Goal: Task Accomplishment & Management: Manage account settings

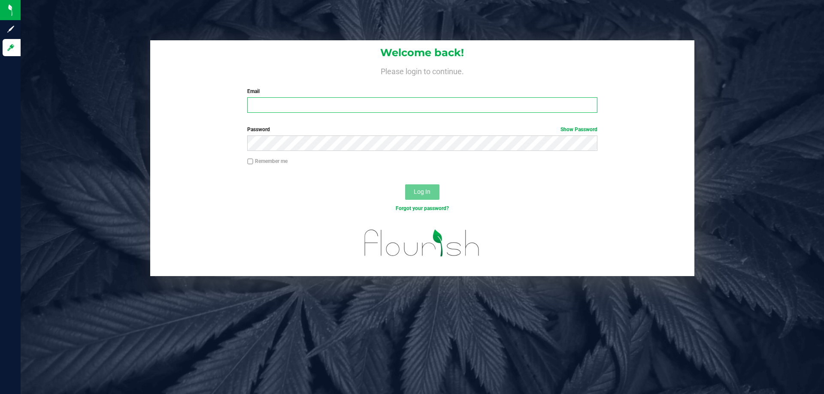
click at [284, 106] on input "Email" at bounding box center [422, 104] width 350 height 15
type input "[EMAIL_ADDRESS][DOMAIN_NAME]"
click at [405, 184] on button "Log In" at bounding box center [422, 191] width 34 height 15
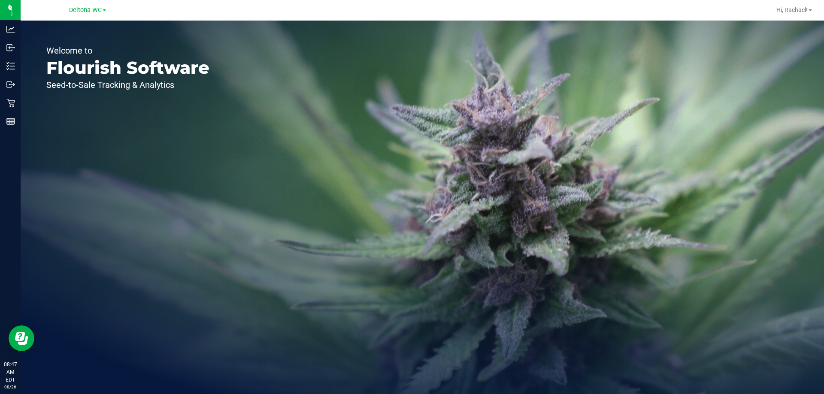
click at [79, 6] on span "Deltona WC" at bounding box center [85, 10] width 33 height 8
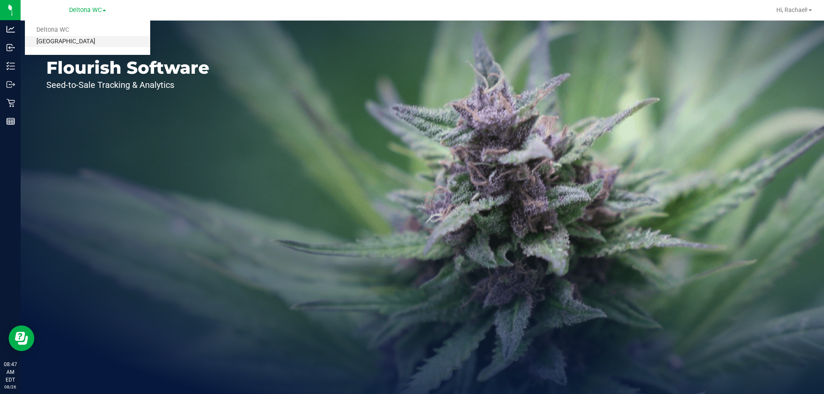
click at [85, 41] on link "[GEOGRAPHIC_DATA]" at bounding box center [87, 42] width 125 height 12
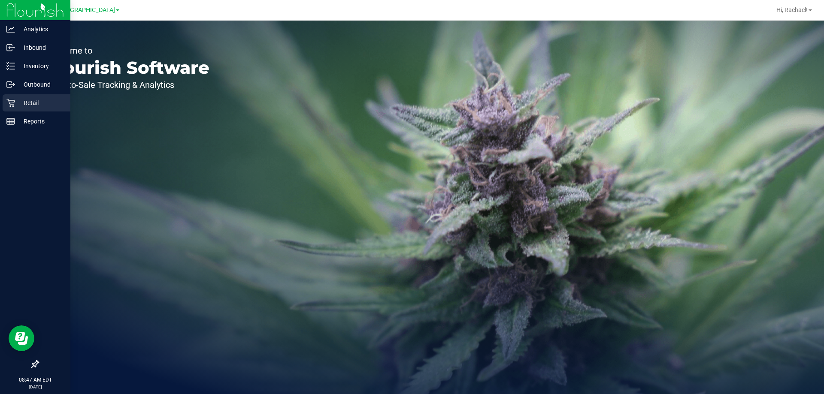
click at [25, 97] on div "Retail" at bounding box center [37, 102] width 68 height 17
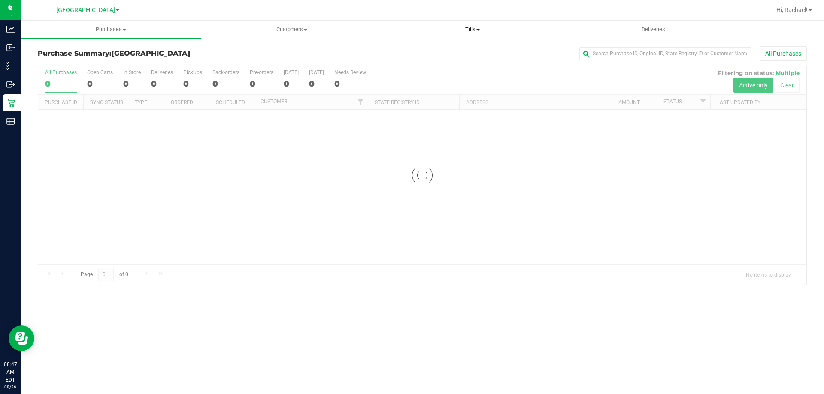
click at [468, 33] on span "Tills" at bounding box center [472, 30] width 180 height 8
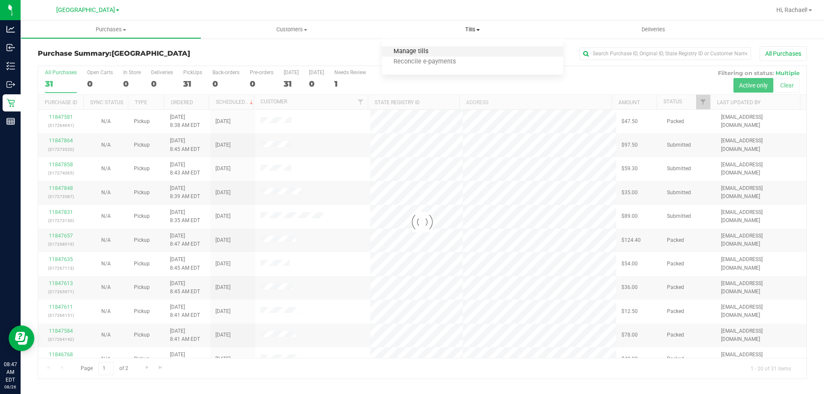
click at [435, 50] on span "Manage tills" at bounding box center [411, 51] width 58 height 7
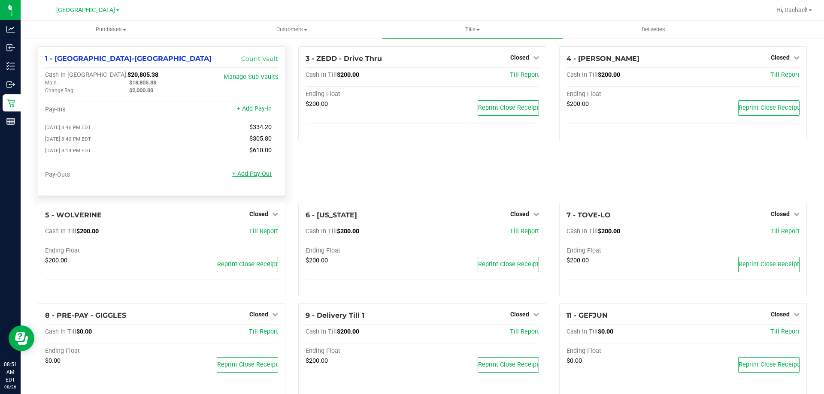
click at [257, 175] on link "+ Add Pay-Out" at bounding box center [251, 173] width 39 height 7
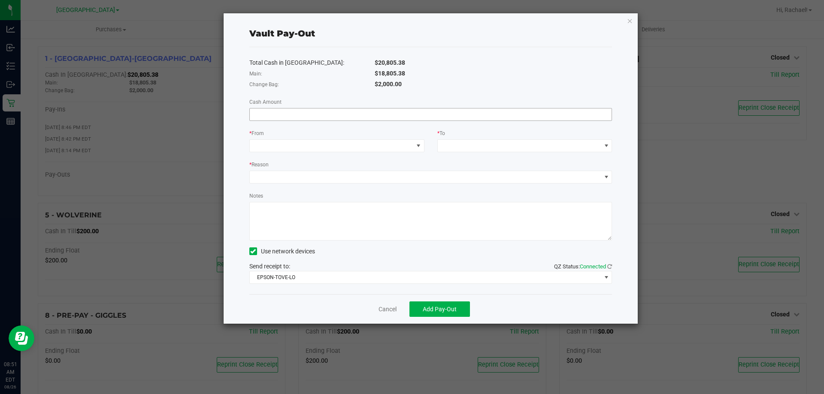
click at [393, 118] on input at bounding box center [431, 115] width 362 height 12
type input "$800.00"
click at [419, 145] on span at bounding box center [418, 145] width 7 height 7
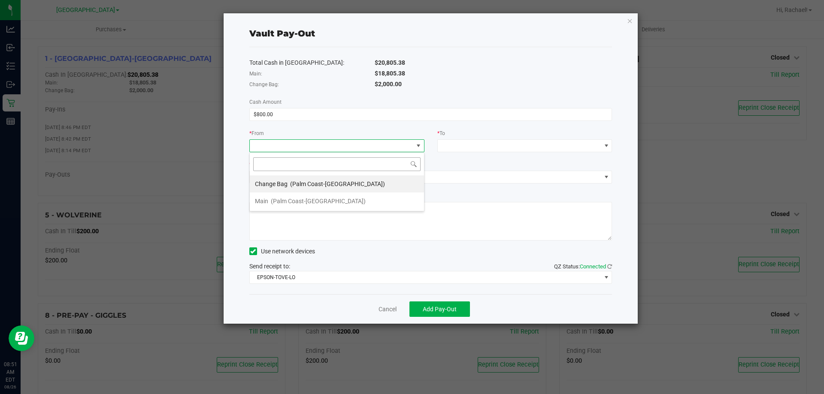
scroll to position [13, 175]
click at [307, 179] on div "Change Bag (Palm Coast-[GEOGRAPHIC_DATA])" at bounding box center [320, 183] width 130 height 15
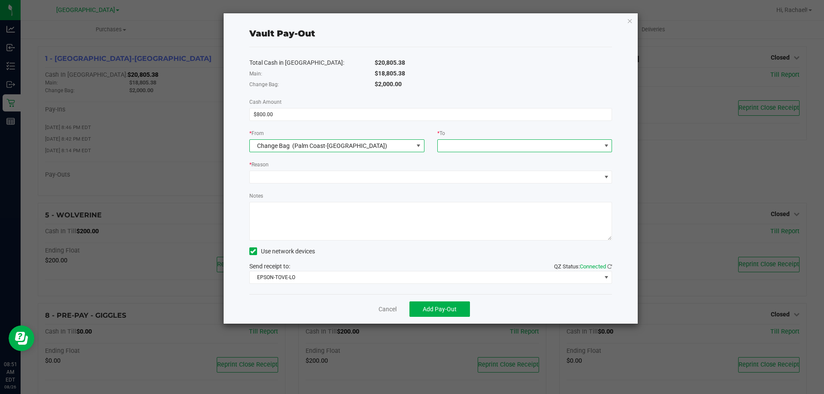
click at [608, 146] on span at bounding box center [606, 145] width 7 height 7
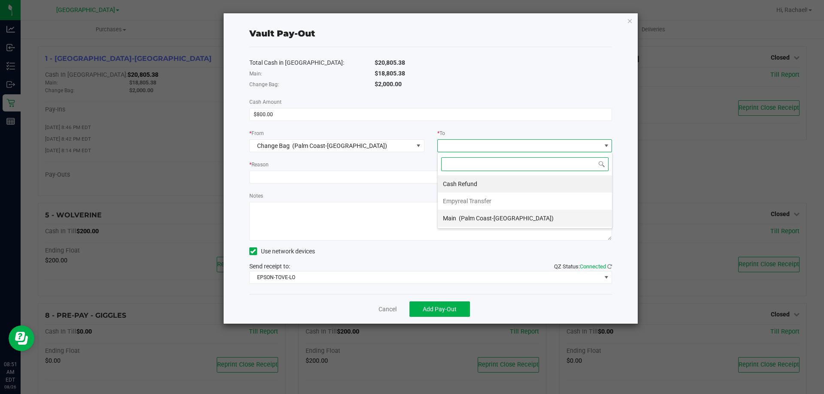
click at [474, 213] on div "Main (Palm Coast-[GEOGRAPHIC_DATA])" at bounding box center [498, 218] width 111 height 15
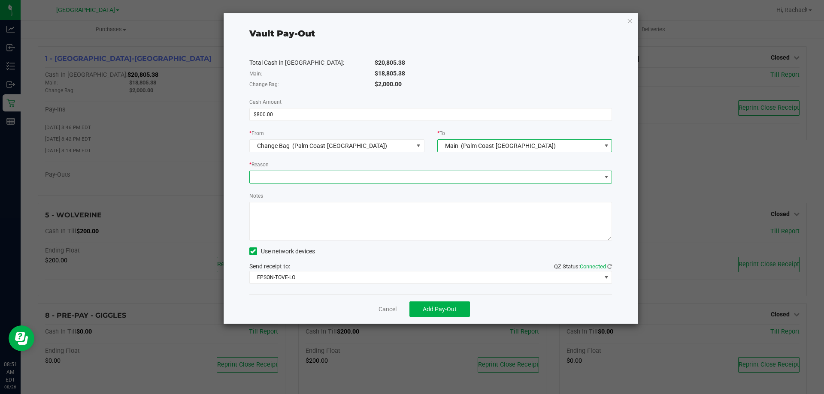
click at [607, 177] on span at bounding box center [606, 177] width 7 height 7
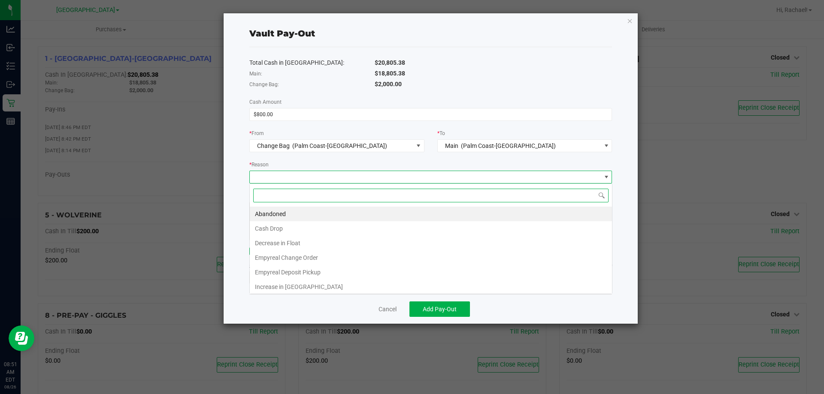
scroll to position [13, 363]
click at [311, 255] on li "Empyreal Change Order" at bounding box center [431, 258] width 362 height 15
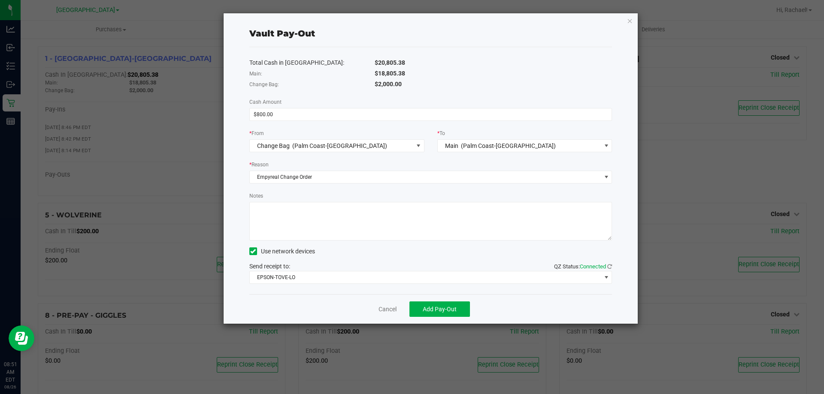
click at [328, 219] on textarea "Notes" at bounding box center [430, 221] width 363 height 39
type textarea "RC"
click at [606, 281] on span at bounding box center [606, 278] width 11 height 12
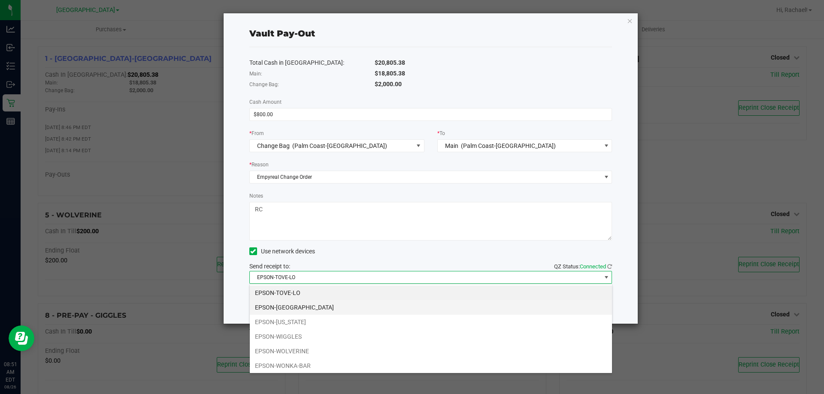
click at [301, 309] on li "EPSON-[GEOGRAPHIC_DATA]" at bounding box center [431, 307] width 362 height 15
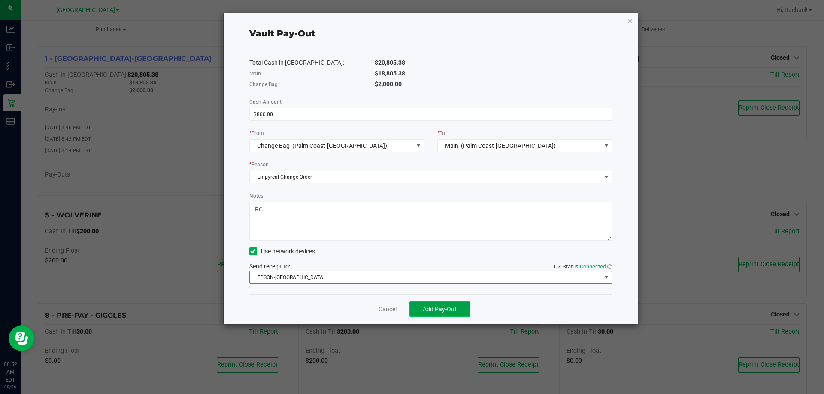
click at [437, 310] on span "Add Pay-Out" at bounding box center [440, 309] width 34 height 7
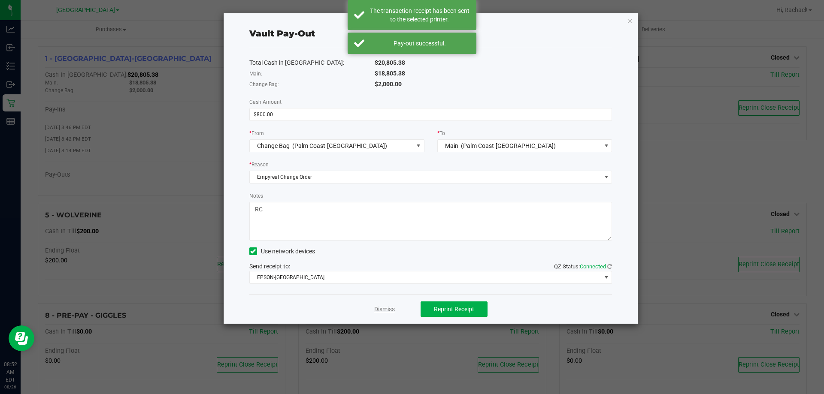
click at [385, 310] on link "Dismiss" at bounding box center [384, 309] width 21 height 9
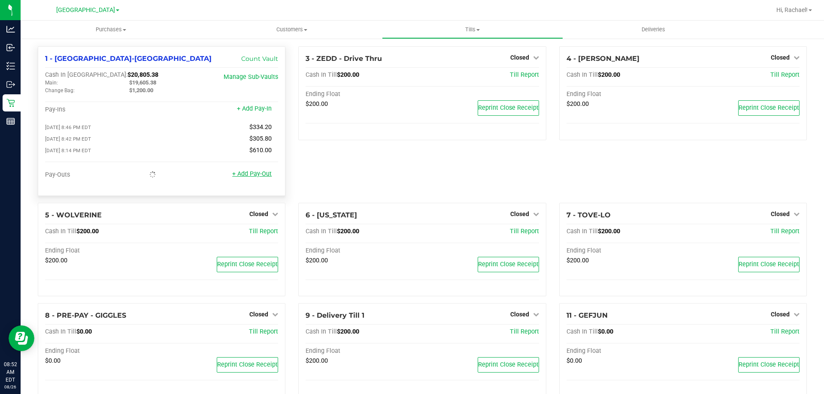
click at [264, 175] on link "+ Add Pay-Out" at bounding box center [251, 173] width 39 height 7
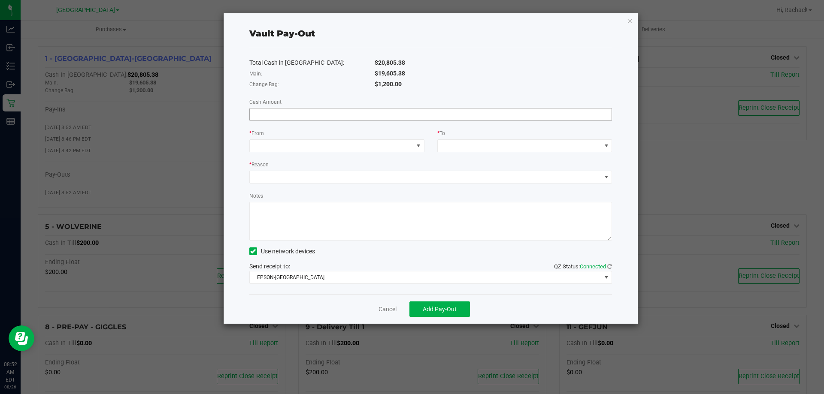
click at [370, 112] on input at bounding box center [431, 115] width 362 height 12
type input "$800.00"
click at [417, 145] on span at bounding box center [418, 145] width 7 height 7
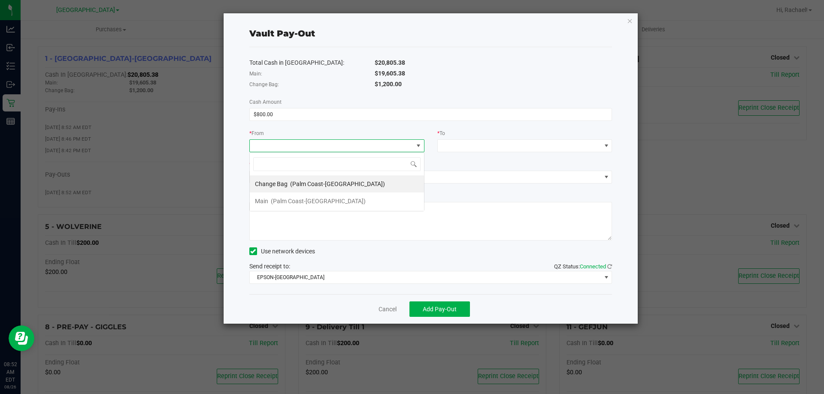
scroll to position [13, 175]
click at [298, 200] on span "(Palm Coast-[GEOGRAPHIC_DATA])" at bounding box center [318, 201] width 95 height 7
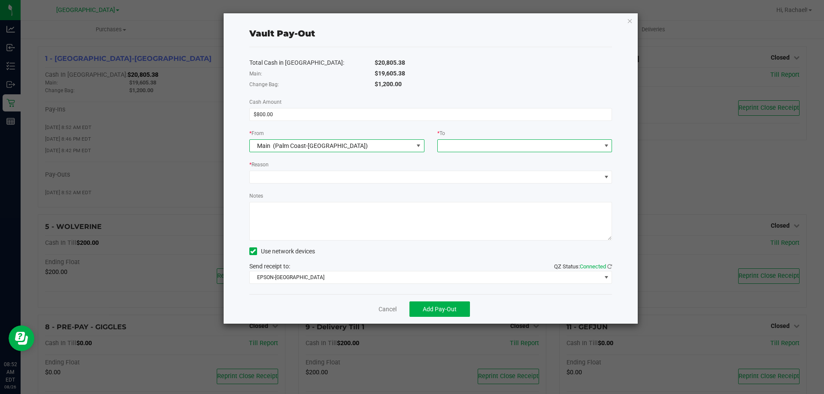
click at [607, 143] on span at bounding box center [606, 145] width 7 height 7
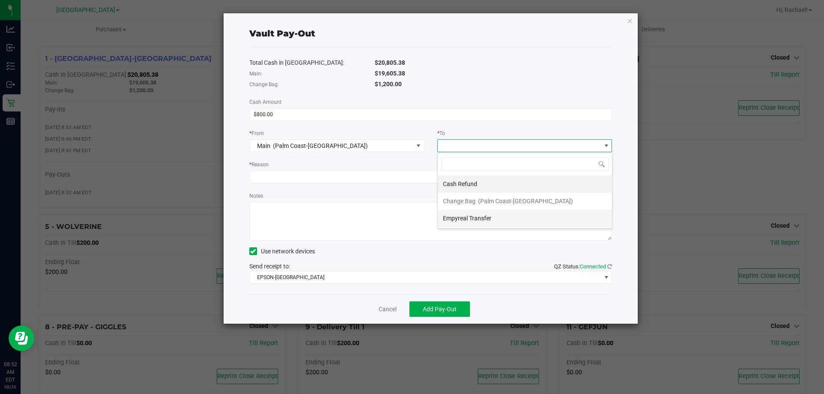
click at [472, 218] on span "Empyreal Transfer" at bounding box center [467, 218] width 48 height 7
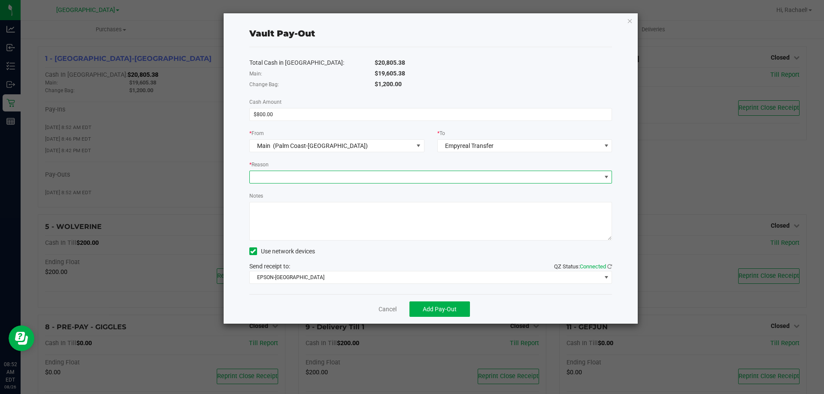
click at [607, 177] on span at bounding box center [606, 177] width 7 height 7
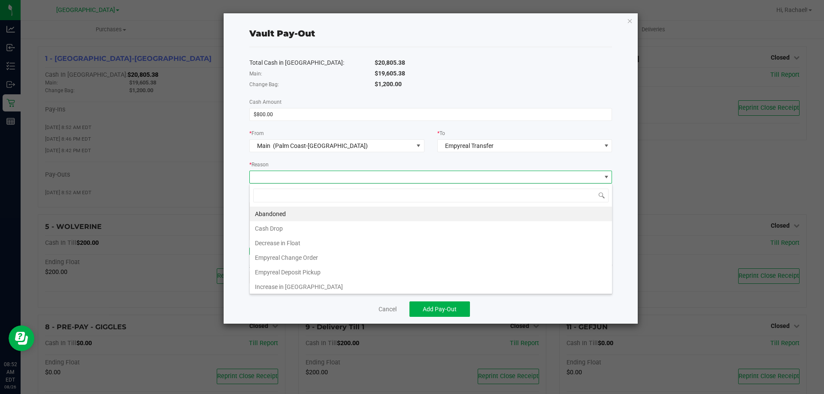
scroll to position [13, 363]
click at [283, 252] on li "Empyreal Change Order" at bounding box center [431, 258] width 362 height 15
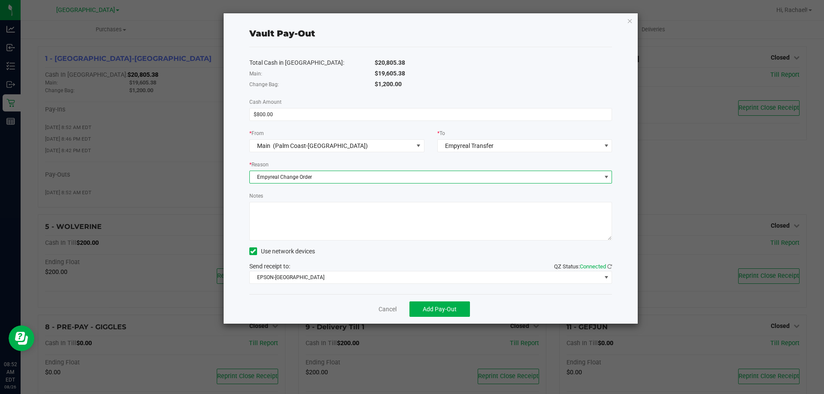
click at [311, 215] on textarea "Notes" at bounding box center [430, 221] width 363 height 39
type textarea "RC"
click at [438, 311] on span "Add Pay-Out" at bounding box center [440, 309] width 34 height 7
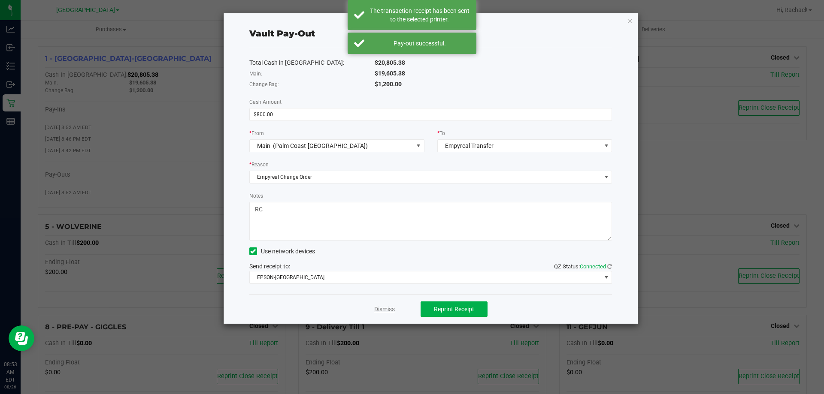
click at [383, 309] on link "Dismiss" at bounding box center [384, 309] width 21 height 9
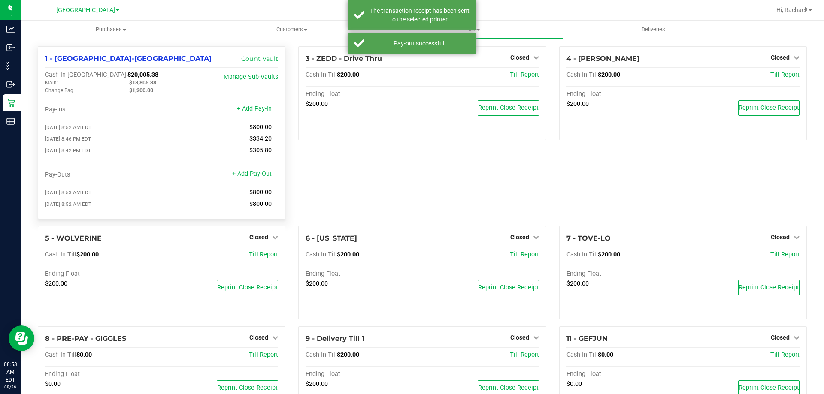
click at [263, 109] on link "+ Add Pay-In" at bounding box center [254, 108] width 35 height 7
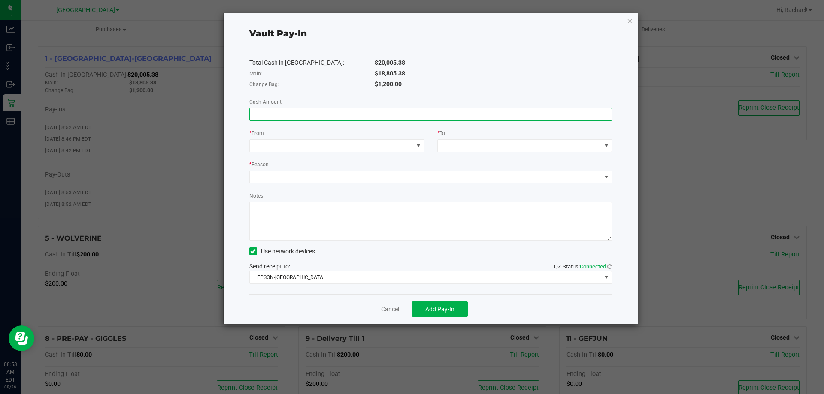
click at [332, 110] on input at bounding box center [431, 115] width 362 height 12
type input "$800.00"
click at [420, 143] on span at bounding box center [418, 145] width 7 height 7
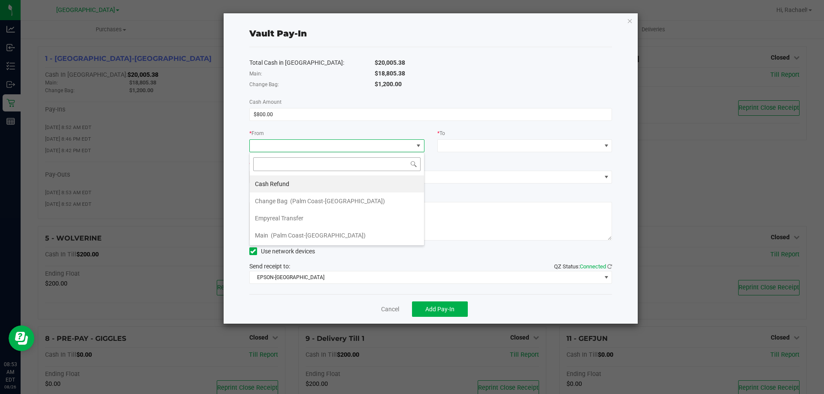
scroll to position [13, 175]
click at [301, 215] on span "Empyreal Transfer" at bounding box center [279, 218] width 48 height 7
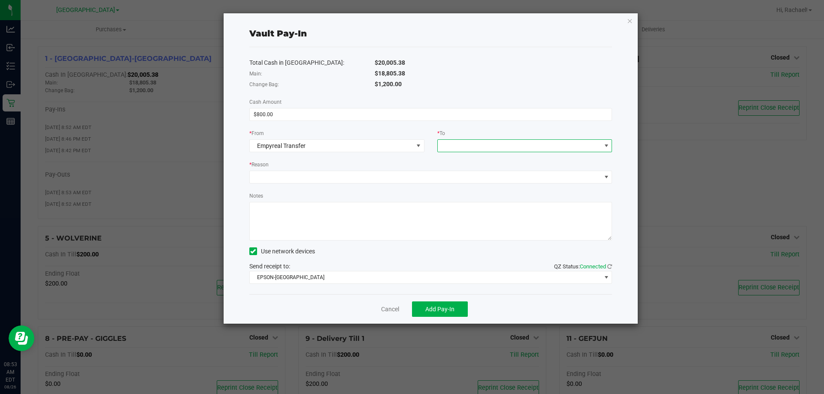
click at [610, 145] on span at bounding box center [606, 146] width 11 height 12
click at [480, 181] on span "(Palm Coast-[GEOGRAPHIC_DATA])" at bounding box center [525, 184] width 95 height 7
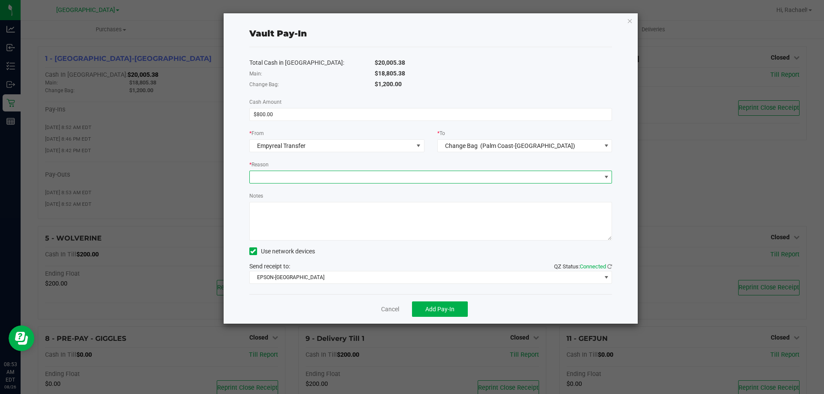
drag, startPoint x: 609, startPoint y: 175, endPoint x: 598, endPoint y: 176, distance: 11.2
click at [610, 175] on span at bounding box center [606, 177] width 11 height 12
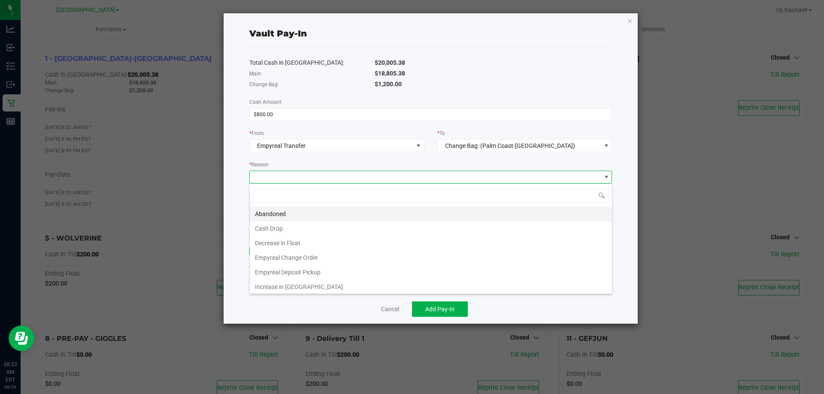
scroll to position [13, 363]
click at [287, 254] on li "Empyreal Change Order" at bounding box center [431, 258] width 362 height 15
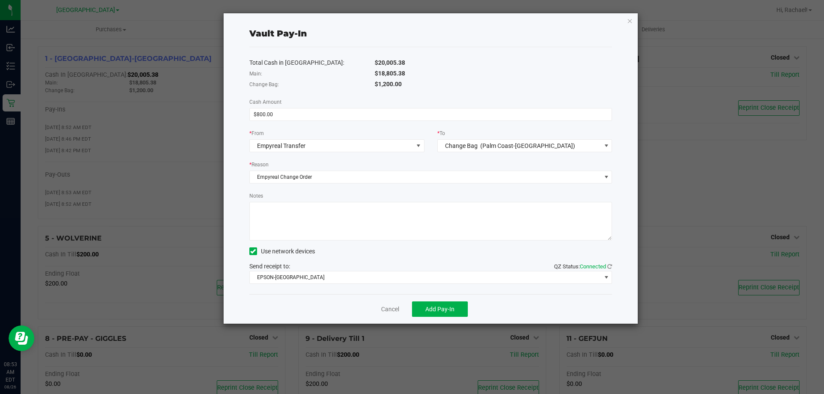
click at [298, 215] on textarea "Notes" at bounding box center [430, 221] width 363 height 39
type textarea "RC"
click at [429, 309] on span "Add Pay-In" at bounding box center [439, 309] width 29 height 7
click at [384, 306] on link "Dismiss" at bounding box center [384, 309] width 21 height 9
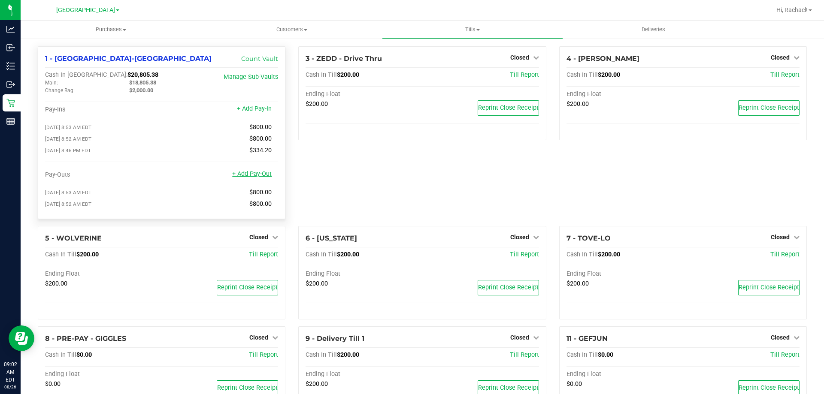
click at [251, 177] on link "+ Add Pay-Out" at bounding box center [251, 173] width 39 height 7
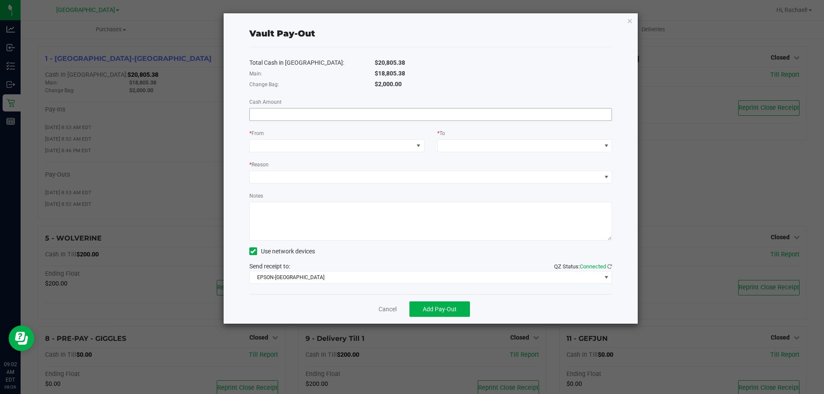
click at [304, 117] on input at bounding box center [431, 115] width 362 height 12
type input "$18,805.38"
click at [419, 145] on span at bounding box center [418, 145] width 7 height 7
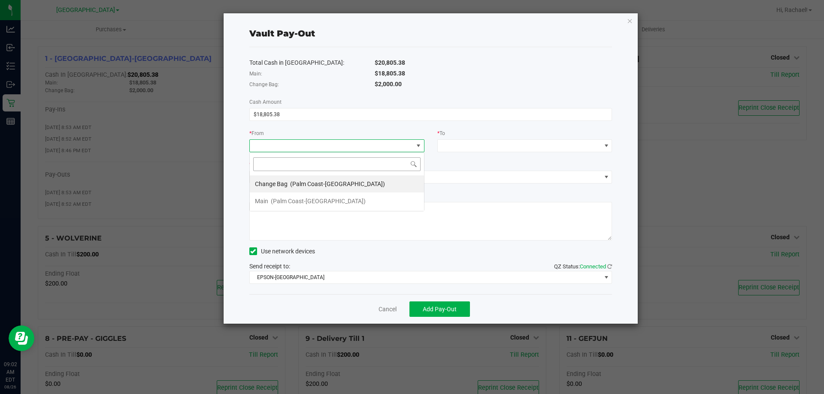
scroll to position [13, 175]
click at [297, 203] on span "(Palm Coast-[GEOGRAPHIC_DATA])" at bounding box center [318, 201] width 95 height 7
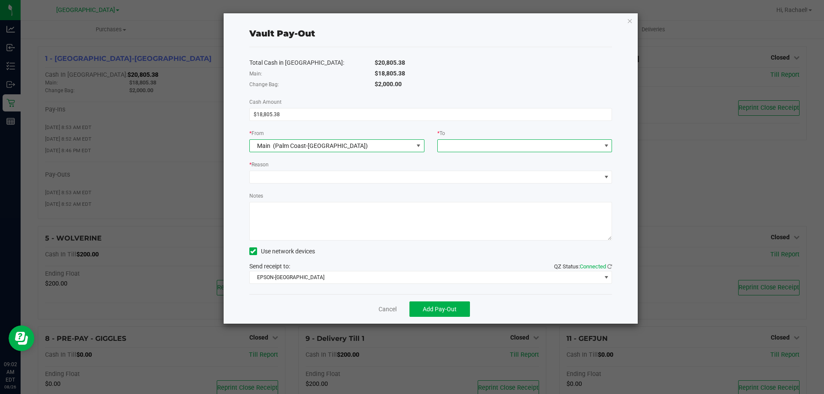
click at [605, 145] on span at bounding box center [606, 145] width 7 height 7
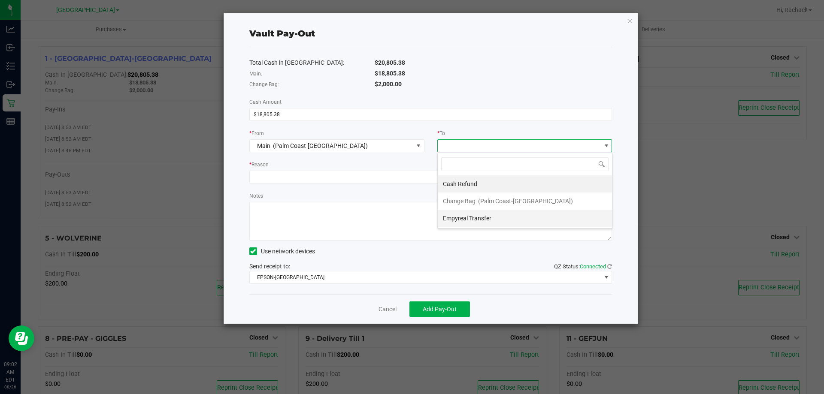
click at [459, 219] on span "Empyreal Transfer" at bounding box center [467, 218] width 48 height 7
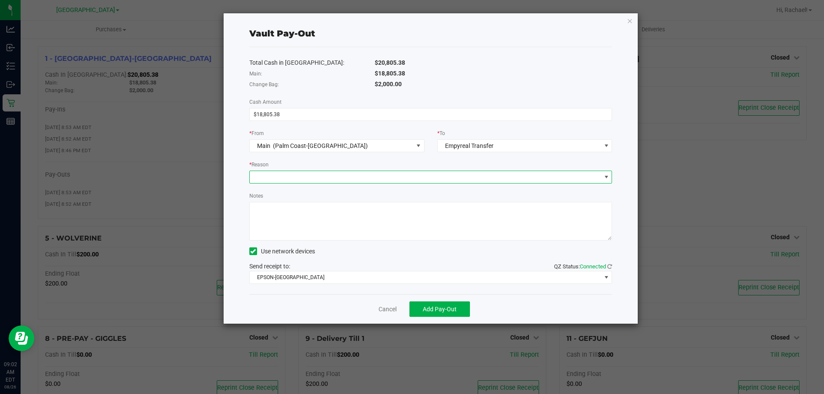
click at [605, 175] on span at bounding box center [606, 177] width 7 height 7
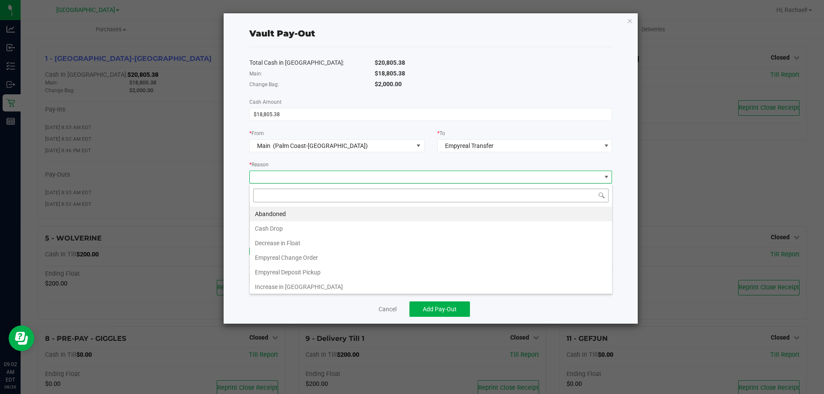
scroll to position [13, 363]
click at [315, 273] on li "Empyreal Deposit Pickup" at bounding box center [431, 272] width 362 height 15
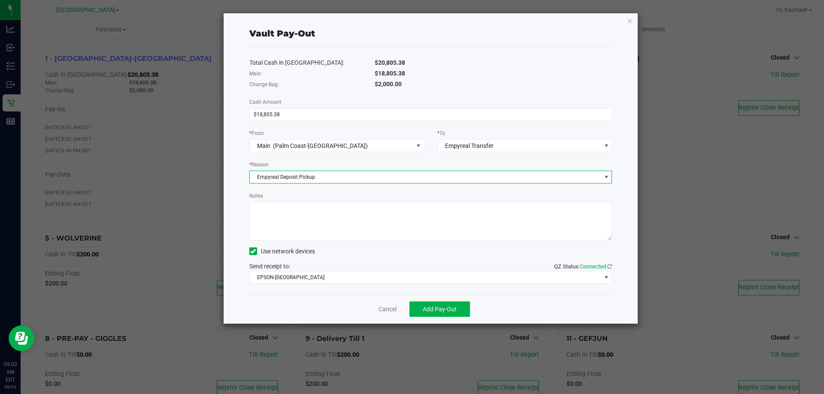
click at [332, 208] on textarea "Notes" at bounding box center [430, 221] width 363 height 39
type textarea "RC"
click at [442, 313] on span "Add Pay-Out" at bounding box center [440, 309] width 34 height 7
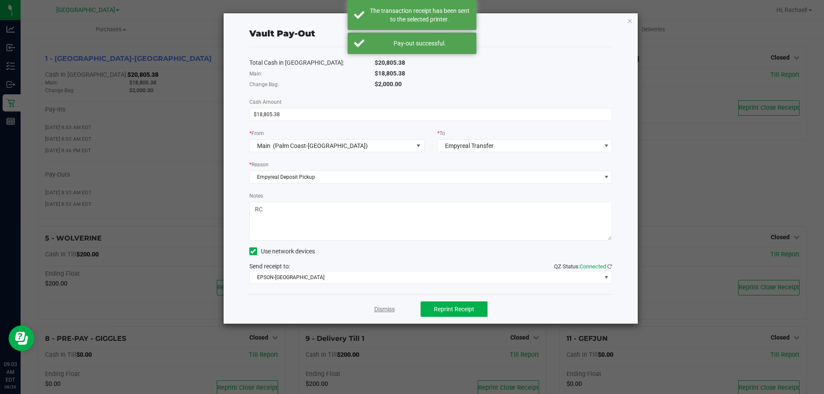
click at [383, 312] on link "Dismiss" at bounding box center [384, 309] width 21 height 9
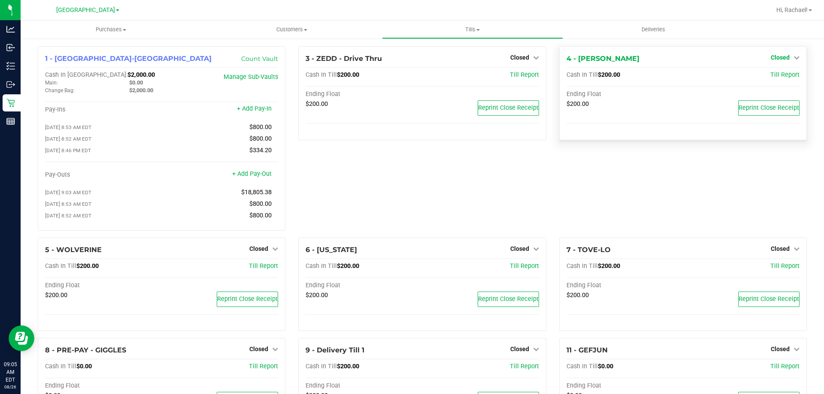
click at [773, 55] on span "Closed" at bounding box center [780, 57] width 19 height 7
click at [768, 79] on link "Open Till" at bounding box center [779, 75] width 23 height 7
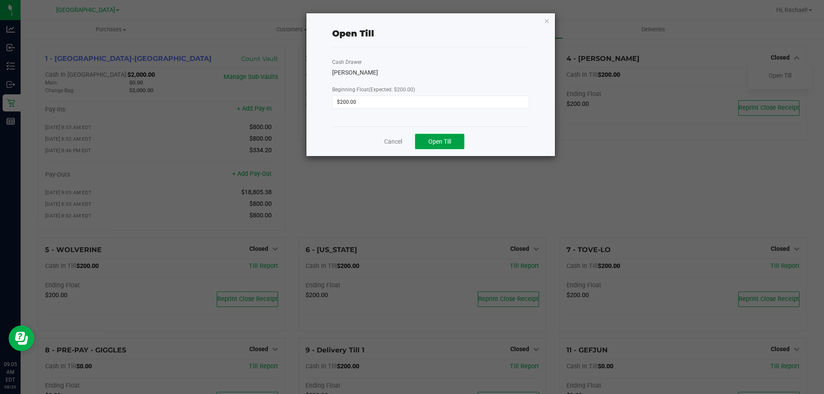
click at [433, 143] on span "Open Till" at bounding box center [439, 141] width 23 height 7
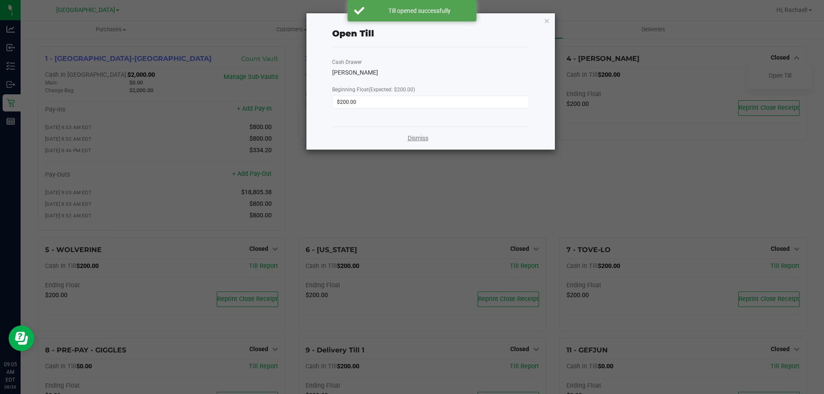
click at [421, 140] on link "Dismiss" at bounding box center [418, 138] width 21 height 9
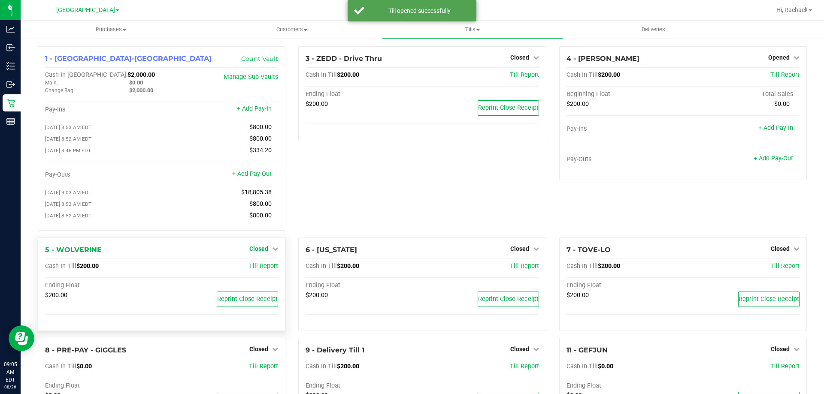
click at [266, 249] on link "Closed" at bounding box center [263, 248] width 29 height 7
click at [263, 267] on link "Open Till" at bounding box center [258, 266] width 23 height 7
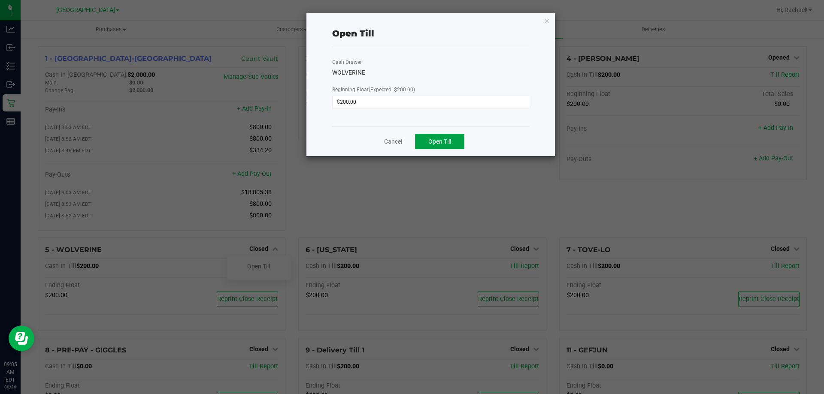
click at [426, 141] on button "Open Till" at bounding box center [439, 141] width 49 height 15
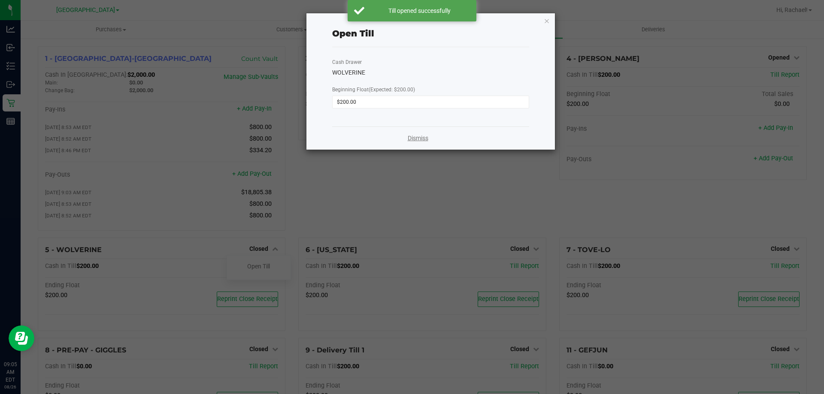
click at [416, 137] on link "Dismiss" at bounding box center [418, 138] width 21 height 9
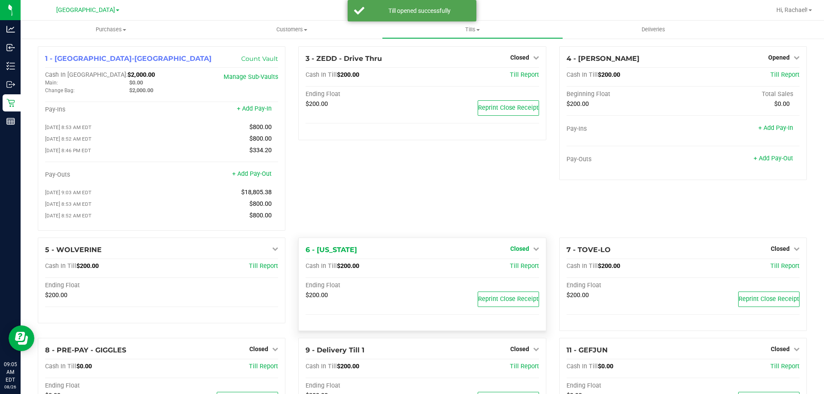
click at [511, 252] on span "Closed" at bounding box center [519, 248] width 19 height 7
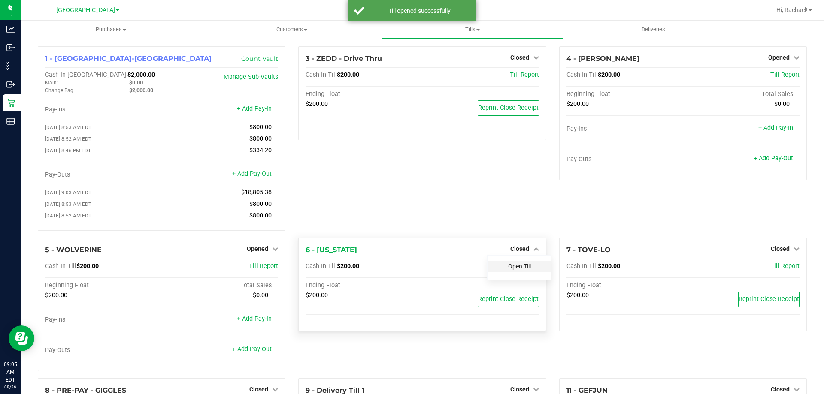
click at [508, 270] on link "Open Till" at bounding box center [519, 266] width 23 height 7
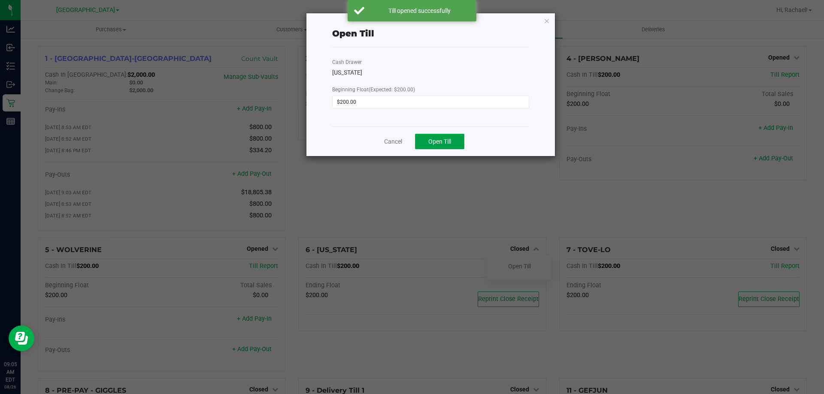
click at [441, 141] on span "Open Till" at bounding box center [439, 141] width 23 height 7
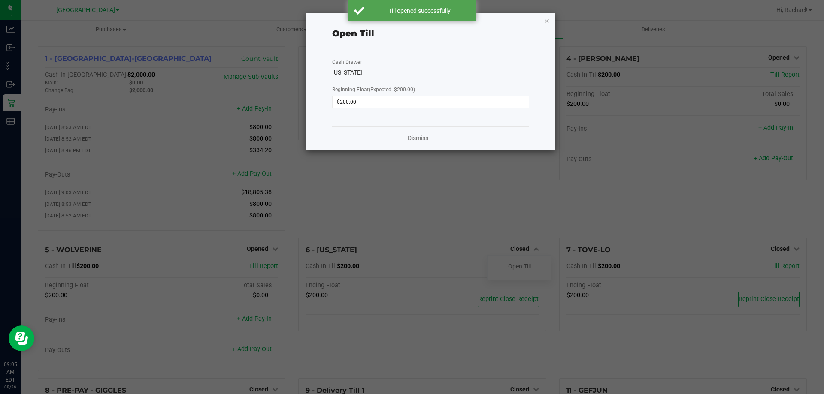
click at [418, 138] on link "Dismiss" at bounding box center [418, 138] width 21 height 9
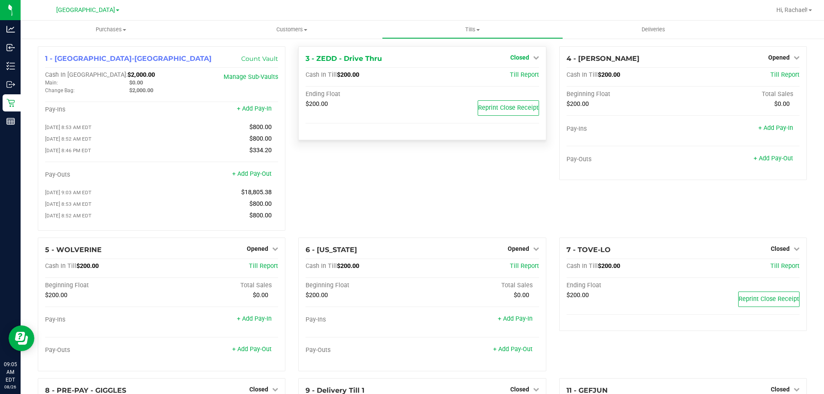
click at [518, 54] on div "Closed" at bounding box center [524, 57] width 29 height 10
click at [515, 58] on span "Closed" at bounding box center [519, 57] width 19 height 7
click at [514, 74] on link "Open Till" at bounding box center [519, 75] width 23 height 7
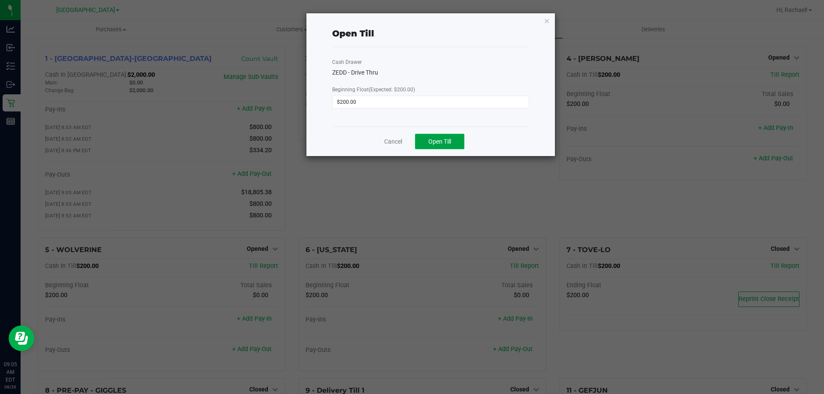
click at [434, 138] on span "Open Till" at bounding box center [439, 141] width 23 height 7
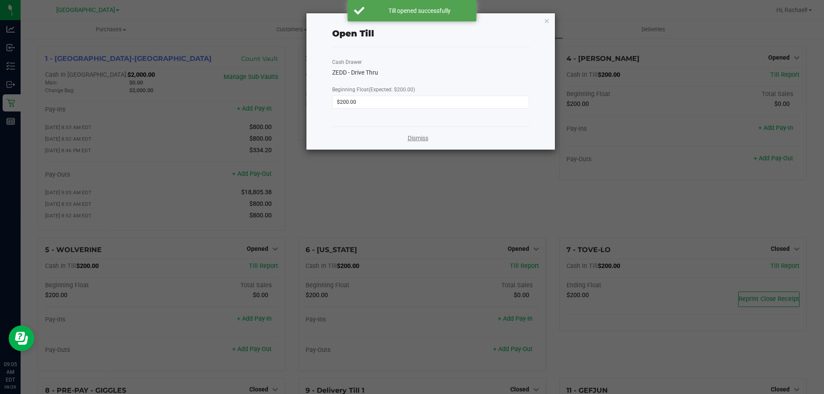
drag, startPoint x: 422, startPoint y: 133, endPoint x: 425, endPoint y: 142, distance: 9.1
click at [422, 136] on div "Dismiss" at bounding box center [430, 138] width 197 height 23
click at [418, 141] on link "Dismiss" at bounding box center [418, 138] width 21 height 9
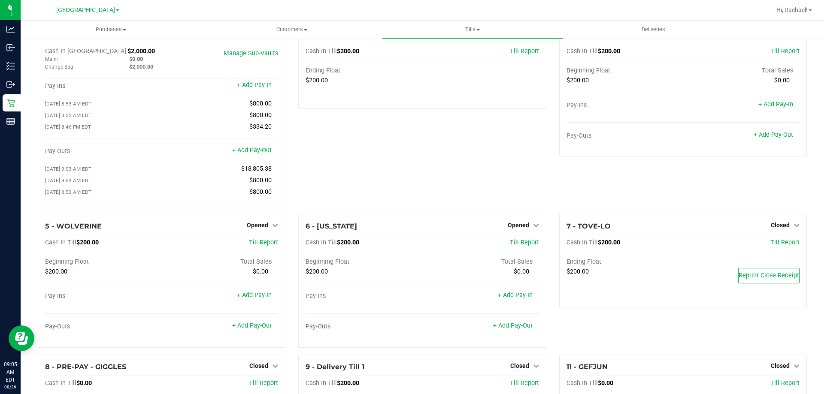
scroll to position [97, 0]
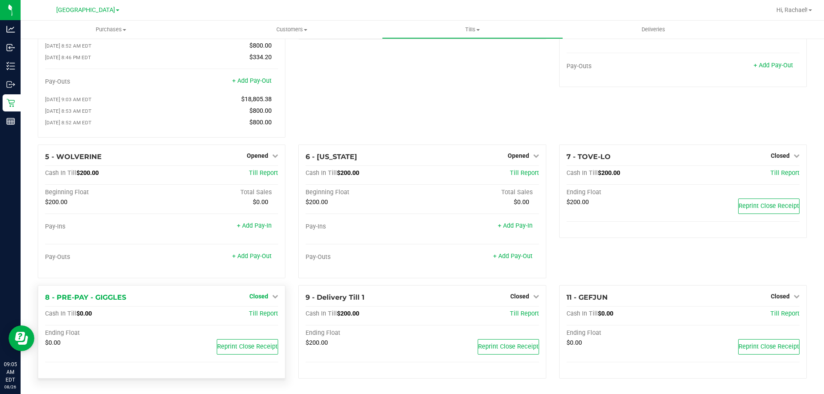
click at [255, 295] on span "Closed" at bounding box center [258, 296] width 19 height 7
click at [253, 314] on link "Open Till" at bounding box center [258, 314] width 23 height 7
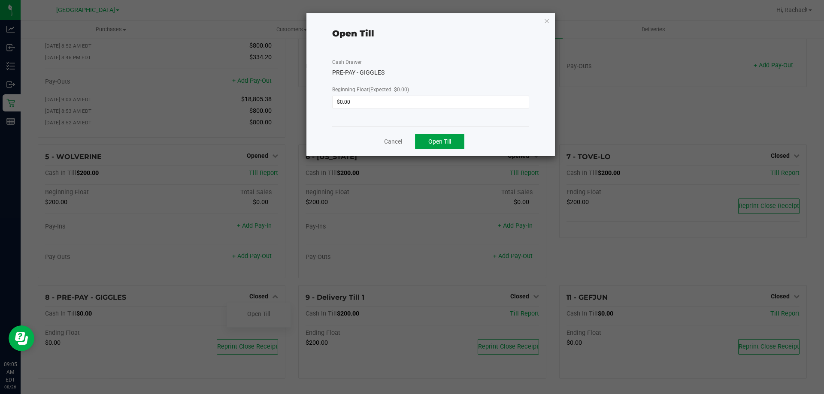
click at [435, 141] on span "Open Till" at bounding box center [439, 141] width 23 height 7
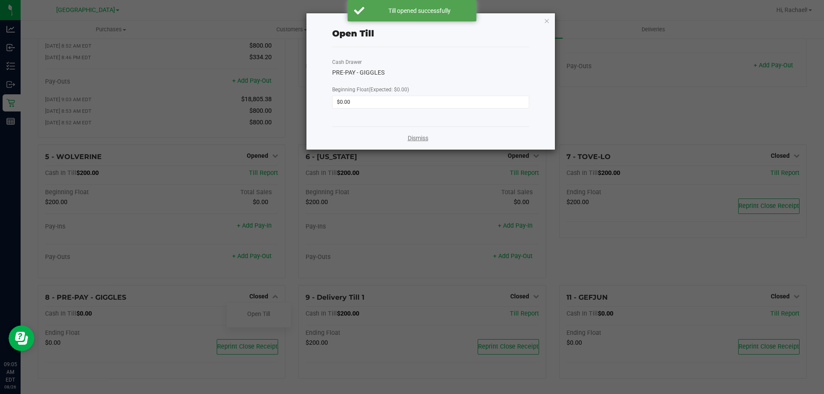
click at [416, 138] on link "Dismiss" at bounding box center [418, 138] width 21 height 9
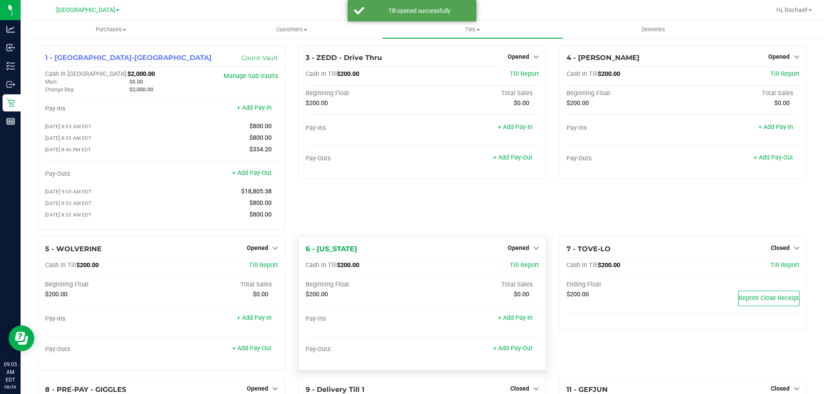
scroll to position [0, 0]
